Goal: Information Seeking & Learning: Learn about a topic

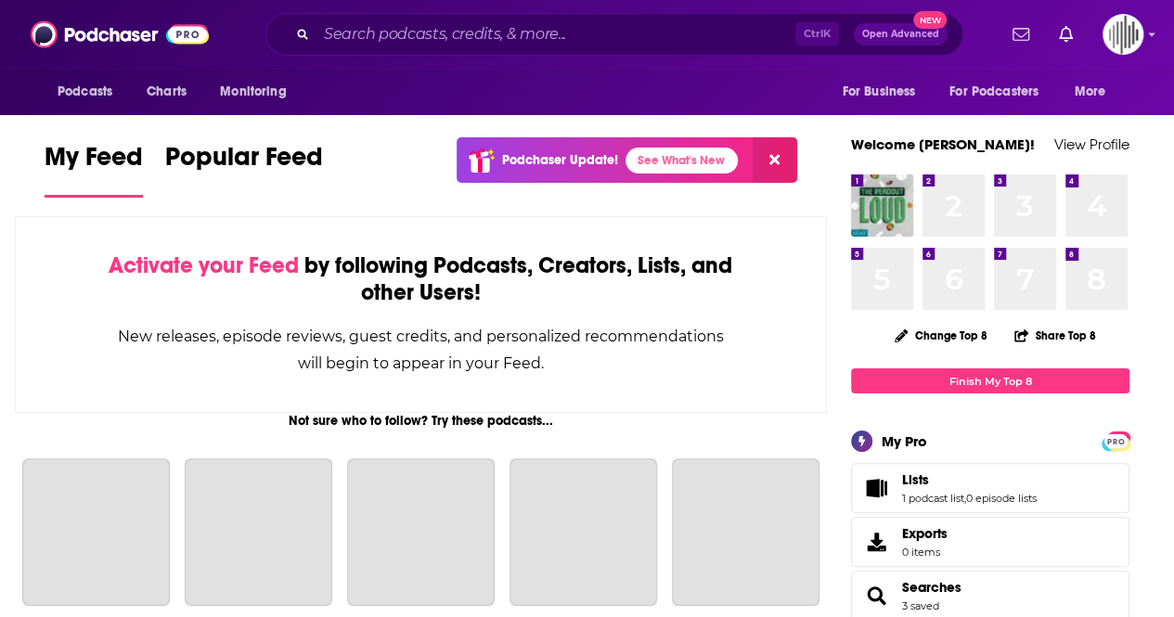
click at [392, 19] on div "Ctrl K Open Advanced New" at bounding box center [614, 34] width 698 height 43
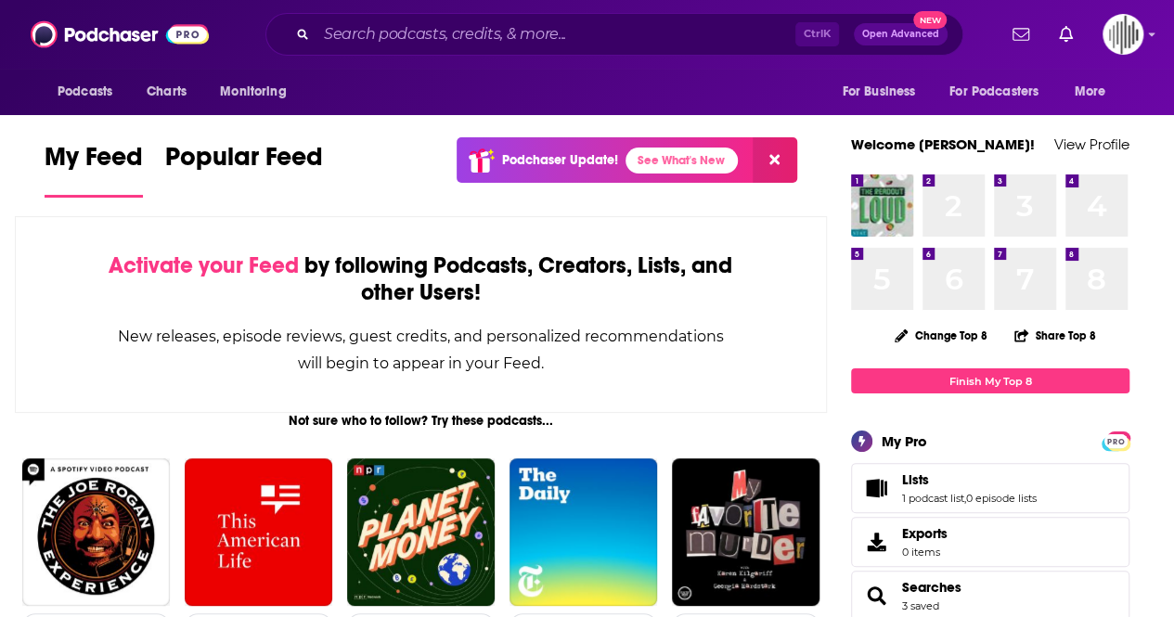
scroll to position [540, 0]
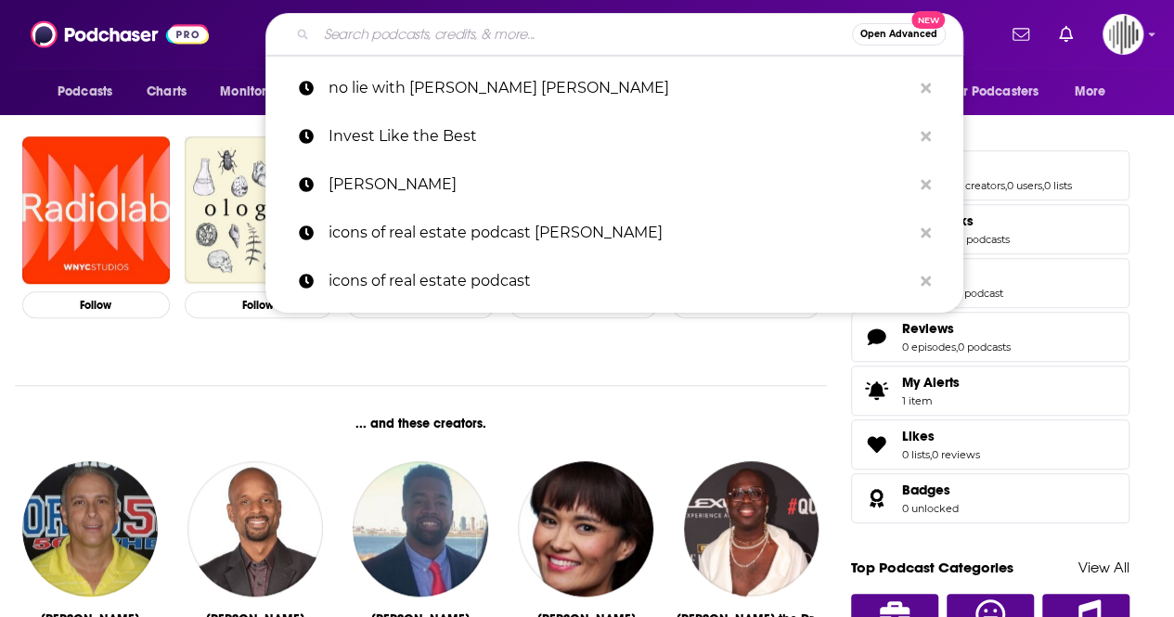
click at [393, 20] on input "Search podcasts, credits, & more..." at bounding box center [585, 34] width 536 height 30
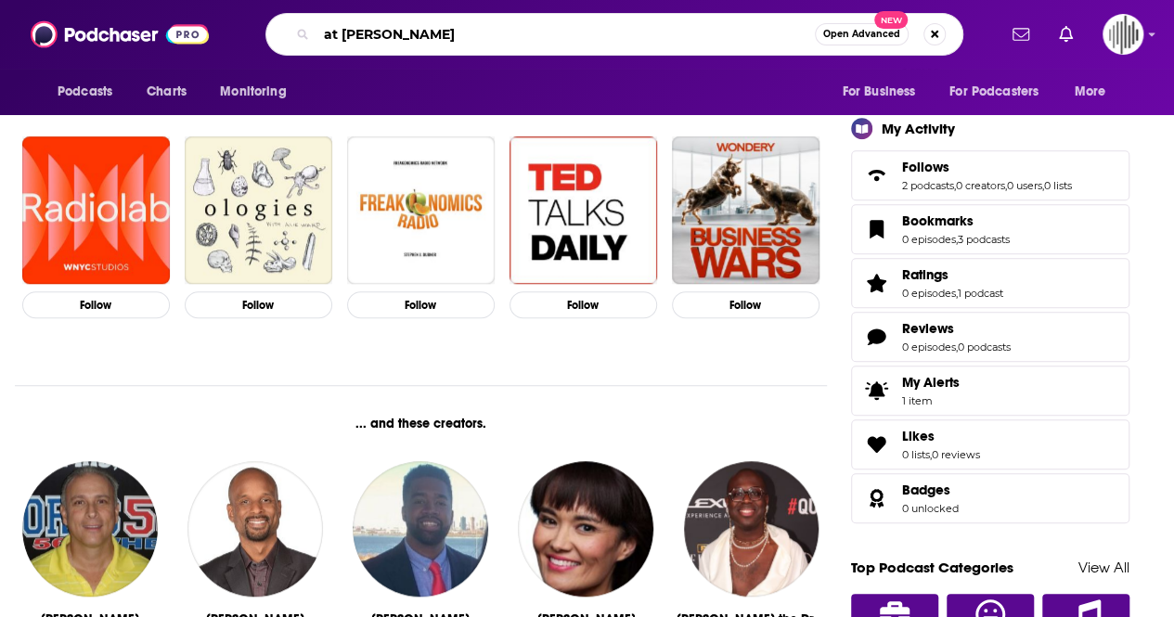
type input "at [PERSON_NAME]"
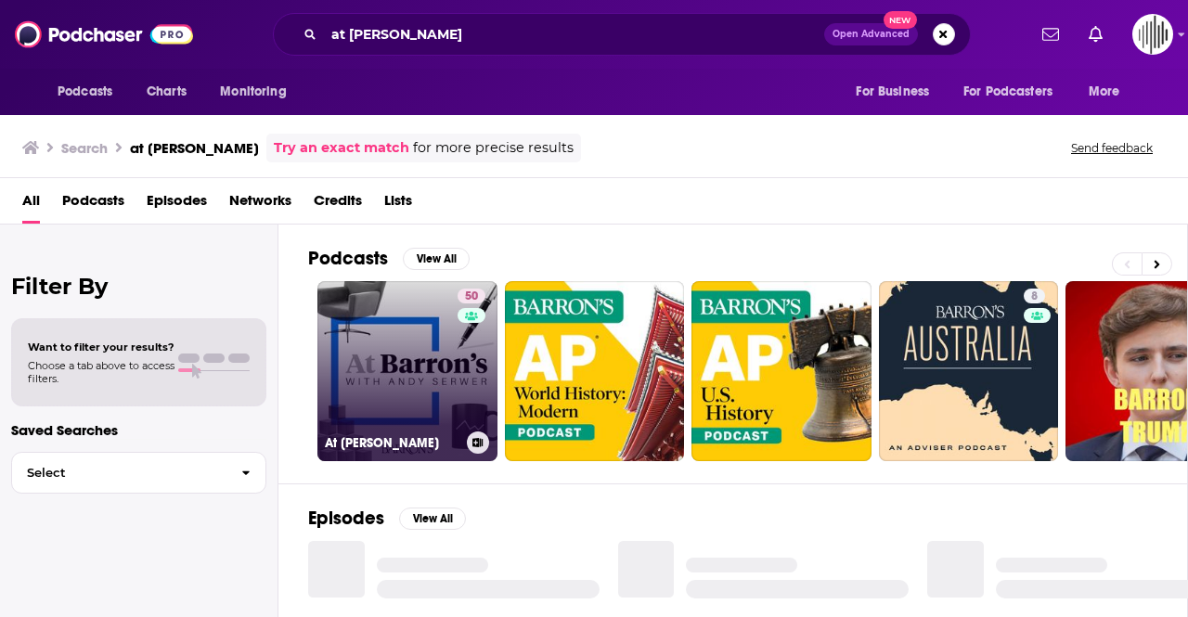
click at [384, 363] on link "50 At [PERSON_NAME]" at bounding box center [407, 371] width 180 height 180
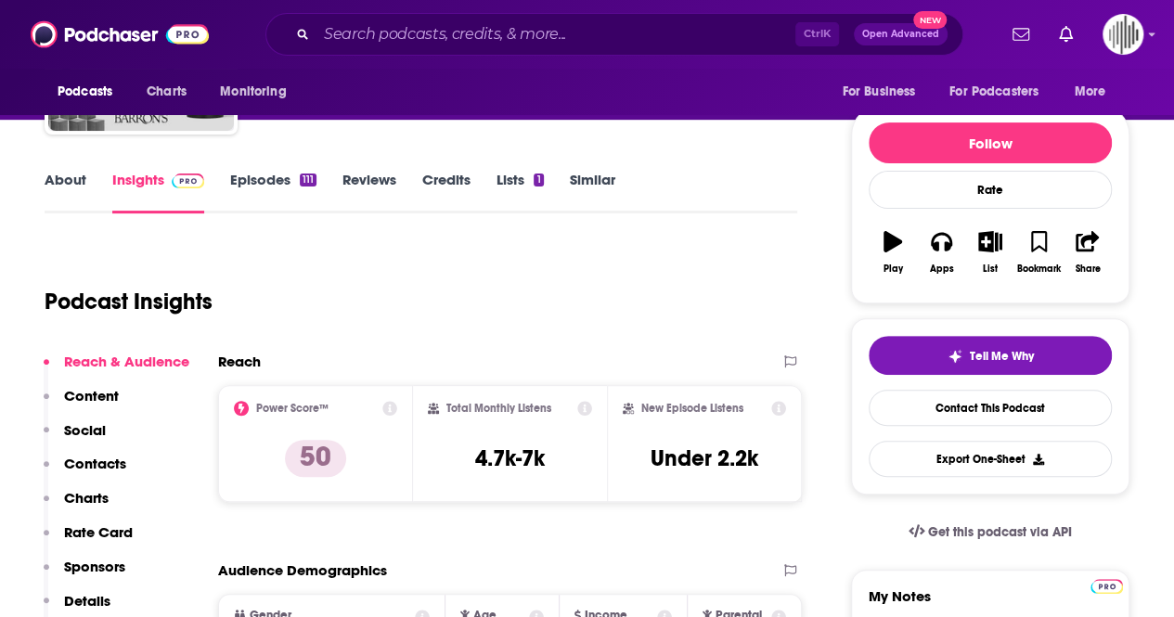
scroll to position [220, 0]
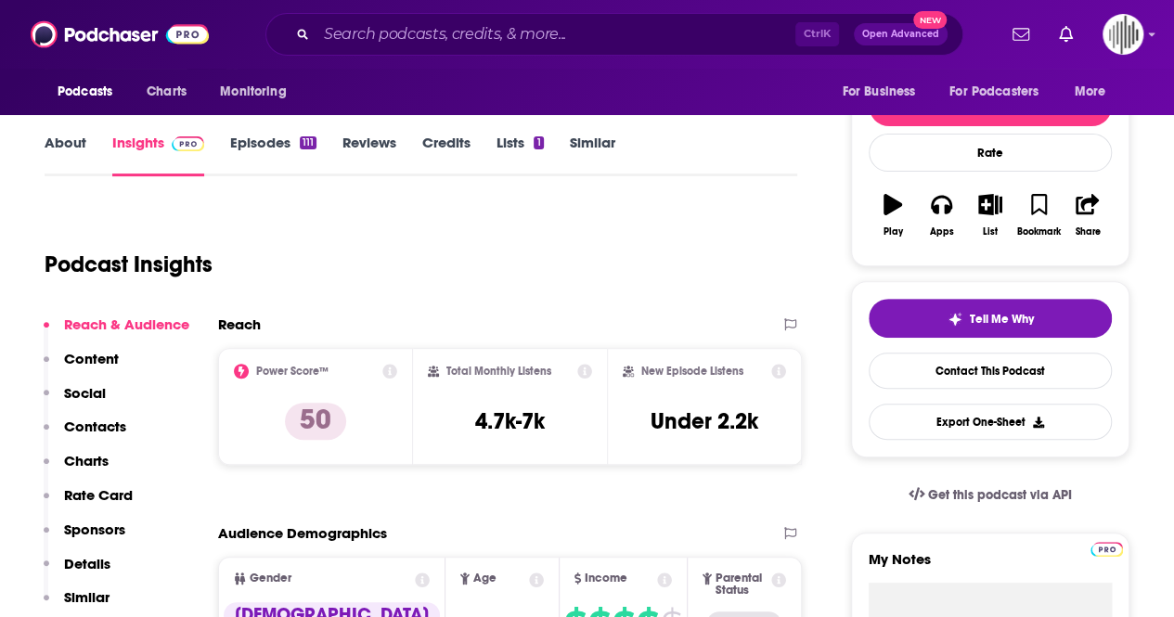
click at [396, 370] on icon at bounding box center [389, 371] width 15 height 15
drag, startPoint x: 277, startPoint y: 196, endPoint x: 352, endPoint y: 220, distance: 79.0
click at [392, 369] on icon at bounding box center [389, 371] width 15 height 15
drag, startPoint x: 463, startPoint y: 287, endPoint x: 365, endPoint y: 233, distance: 112.2
click at [390, 367] on icon at bounding box center [389, 371] width 15 height 15
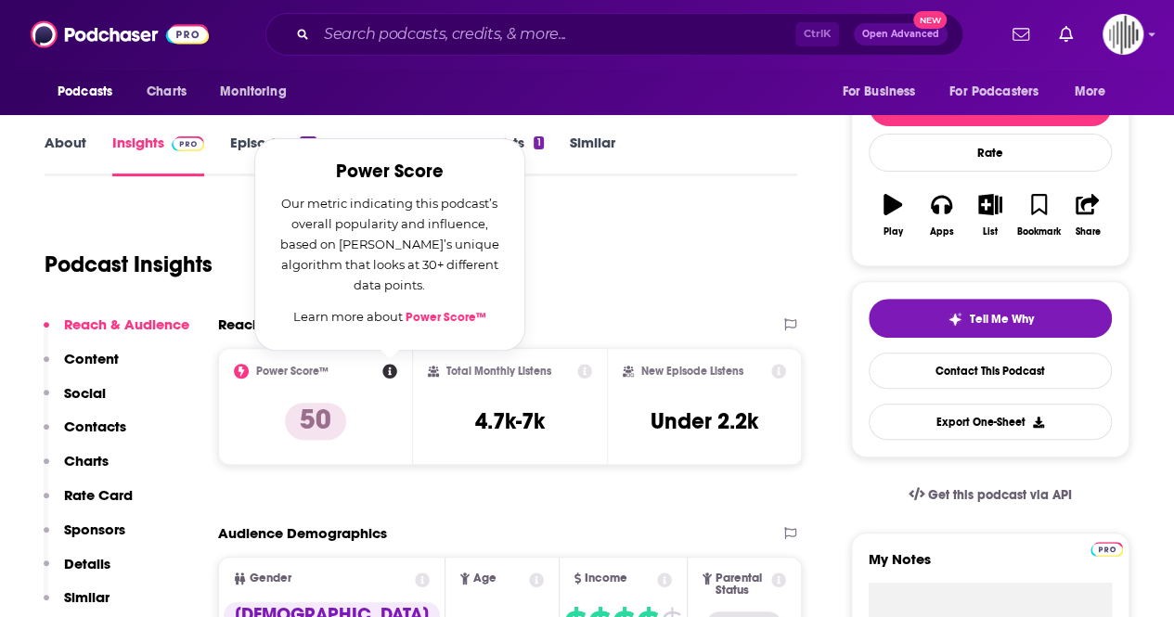
click at [437, 317] on link "Power Score™" at bounding box center [446, 317] width 81 height 15
